Goal: Task Accomplishment & Management: Complete application form

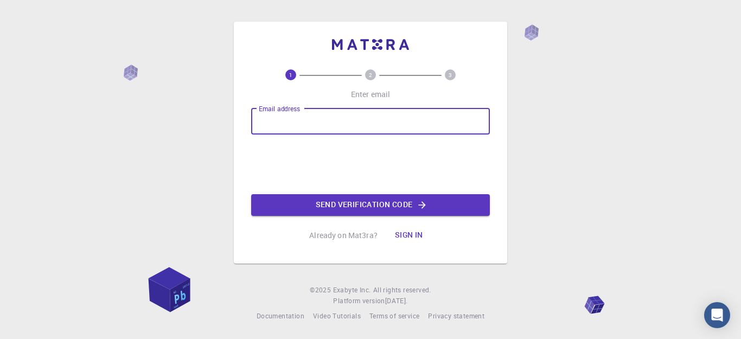
click at [304, 116] on input "Email address" at bounding box center [370, 121] width 239 height 26
type input "[EMAIL_ADDRESS][DOMAIN_NAME]"
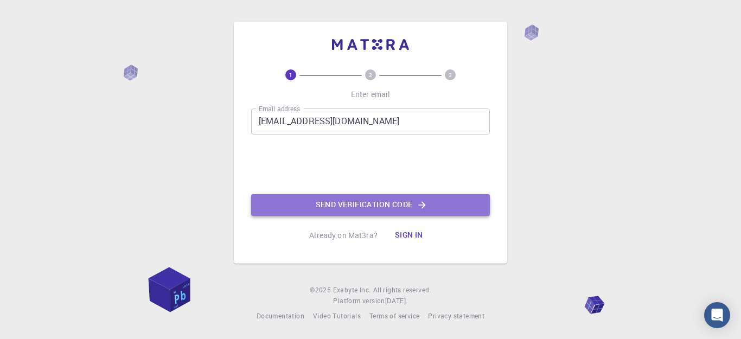
click at [381, 212] on button "Send verification code" at bounding box center [370, 205] width 239 height 22
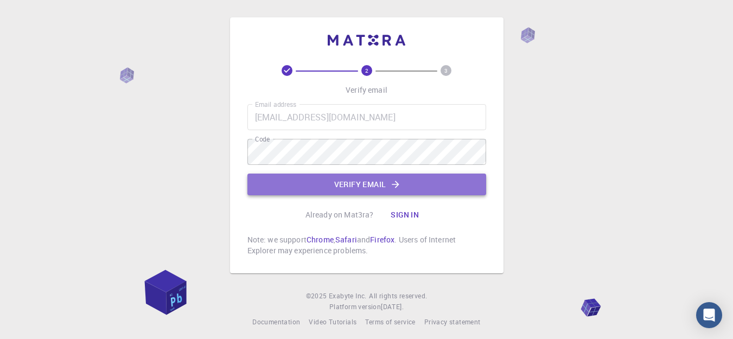
click at [309, 190] on button "Verify email" at bounding box center [366, 185] width 239 height 22
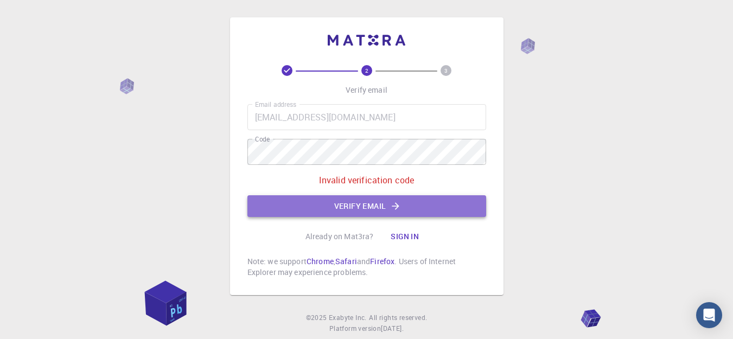
click at [345, 198] on button "Verify email" at bounding box center [366, 206] width 239 height 22
click at [328, 204] on button "Verify email" at bounding box center [366, 206] width 239 height 22
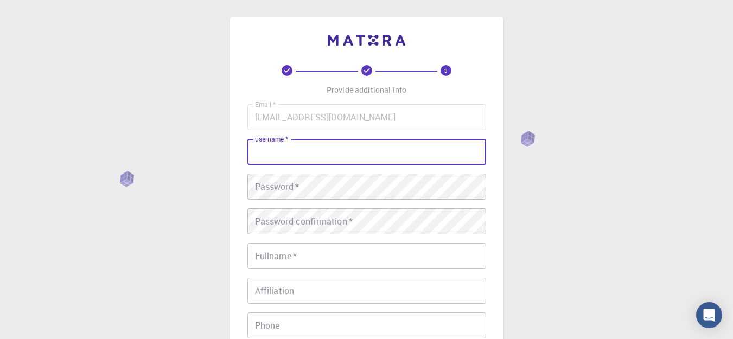
click at [305, 149] on input "username   *" at bounding box center [366, 152] width 239 height 26
click at [356, 147] on input "username   *" at bounding box center [366, 152] width 239 height 26
type input "rachid"
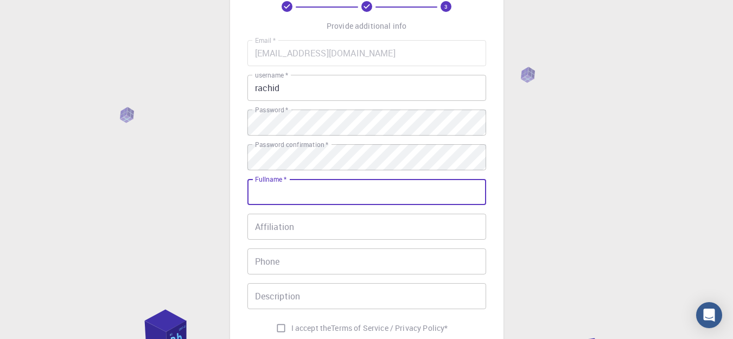
scroll to position [74, 0]
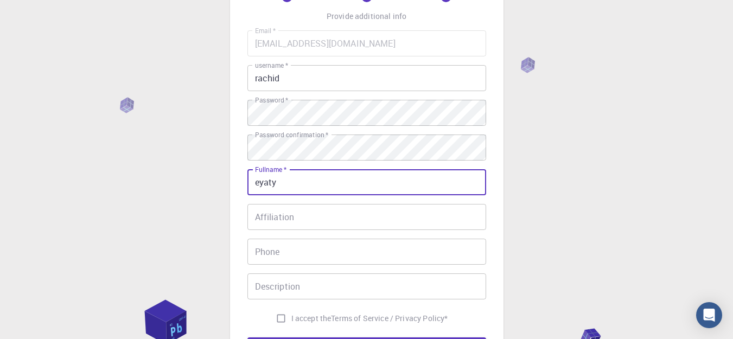
type input "eyaty"
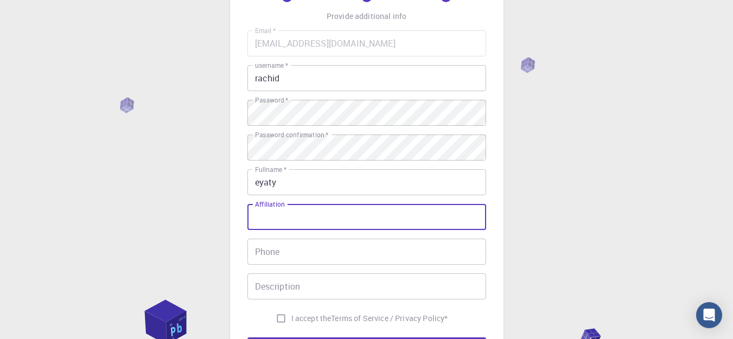
click at [368, 217] on input "Affiliation" at bounding box center [366, 217] width 239 height 26
drag, startPoint x: 283, startPoint y: 210, endPoint x: 258, endPoint y: 205, distance: 25.4
click at [258, 205] on div "Affiliation Affiliation" at bounding box center [366, 217] width 239 height 26
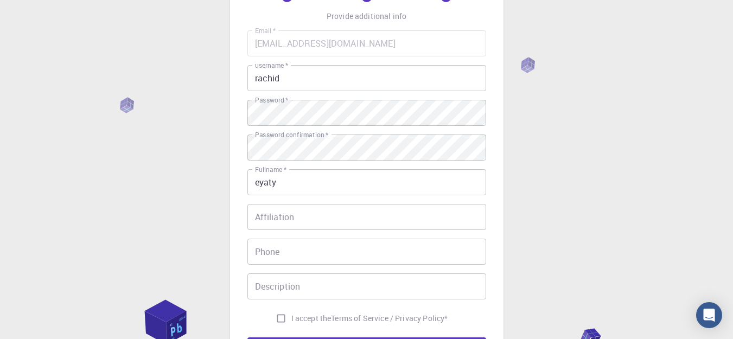
click at [258, 205] on div "Affiliation Affiliation" at bounding box center [366, 217] width 239 height 26
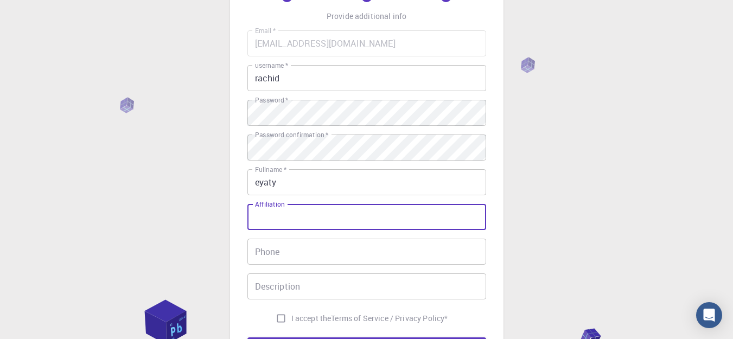
drag, startPoint x: 296, startPoint y: 220, endPoint x: 274, endPoint y: 215, distance: 22.4
click at [274, 215] on input "Affiliation" at bounding box center [366, 217] width 239 height 26
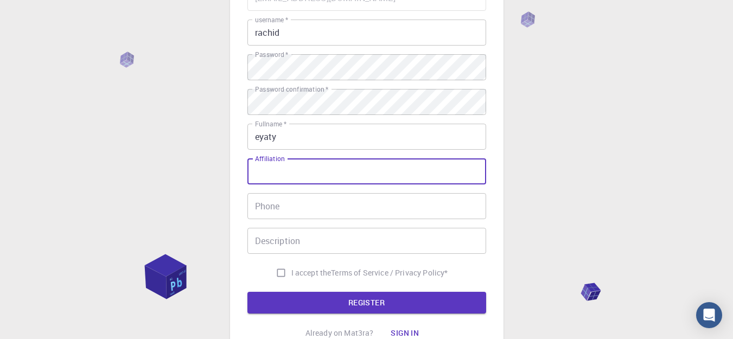
scroll to position [120, 0]
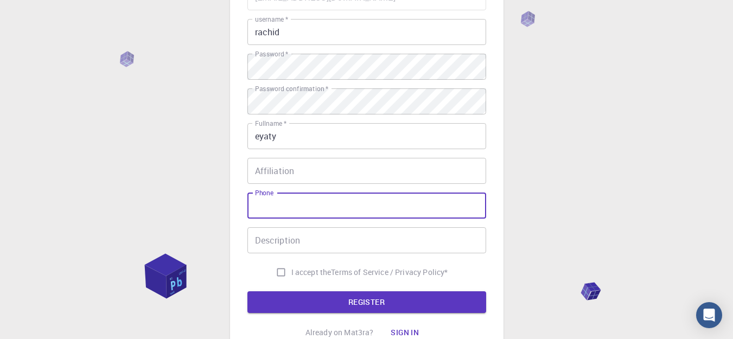
click at [265, 200] on input "Phone" at bounding box center [366, 206] width 239 height 26
click at [265, 200] on input "06036649" at bounding box center [366, 206] width 239 height 26
type input "0644036649"
drag, startPoint x: 317, startPoint y: 204, endPoint x: 221, endPoint y: 201, distance: 96.0
click at [221, 201] on div "3 Provide additional info Email   * [EMAIL_ADDRESS][DOMAIN_NAME] Email   * user…" at bounding box center [366, 156] width 733 height 552
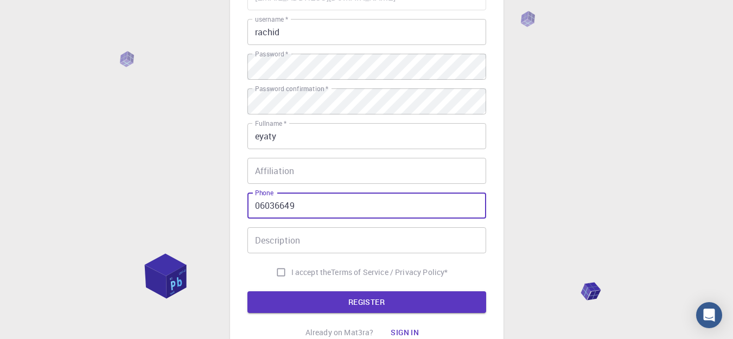
click at [221, 201] on div "3 Provide additional info Email   * [EMAIL_ADDRESS][DOMAIN_NAME] Email   * user…" at bounding box center [366, 156] width 733 height 552
click at [308, 206] on input "06036649" at bounding box center [366, 206] width 239 height 26
type input "0603664944"
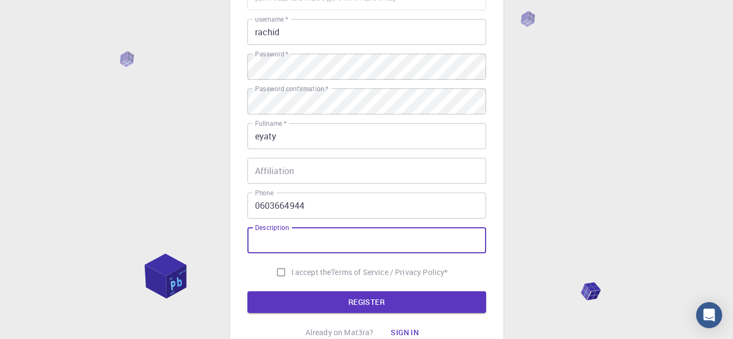
click at [303, 236] on input "Description" at bounding box center [366, 240] width 239 height 26
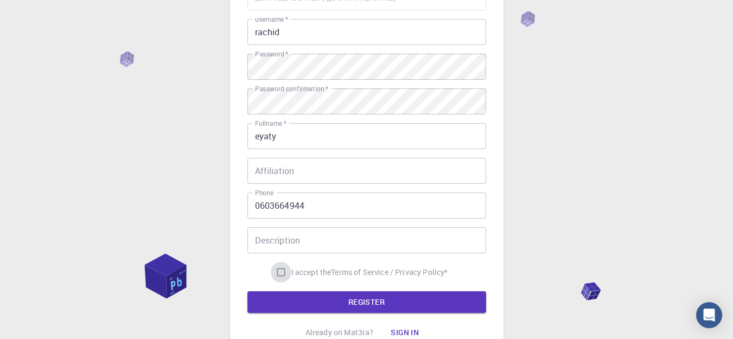
click at [275, 275] on input "I accept the Terms of Service / Privacy Policy *" at bounding box center [281, 272] width 21 height 21
checkbox input "true"
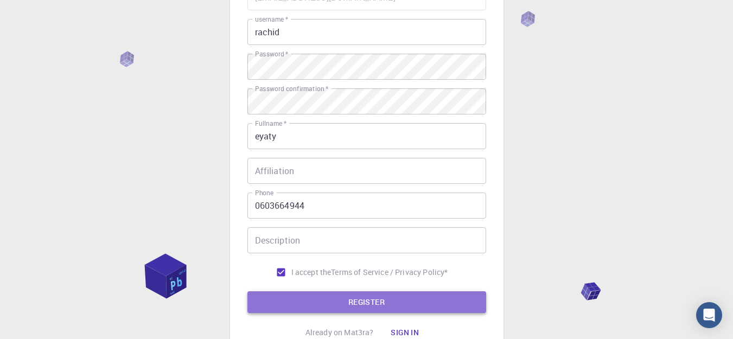
click at [285, 300] on button "REGISTER" at bounding box center [366, 302] width 239 height 22
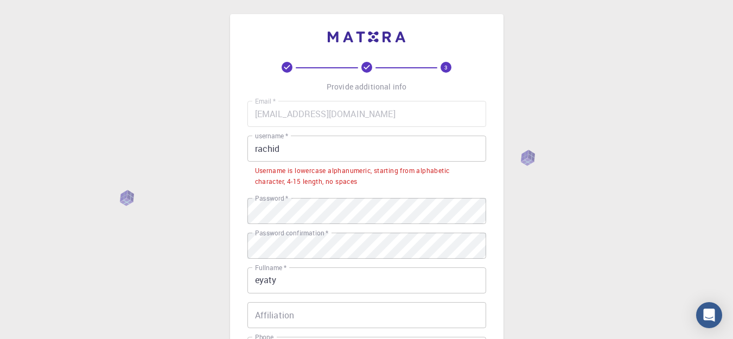
scroll to position [6, 0]
